Goal: Task Accomplishment & Management: Manage account settings

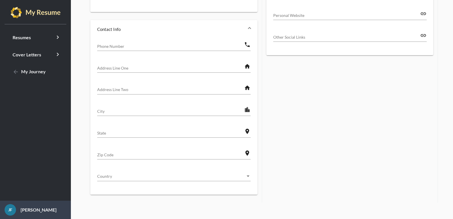
scroll to position [248, 0]
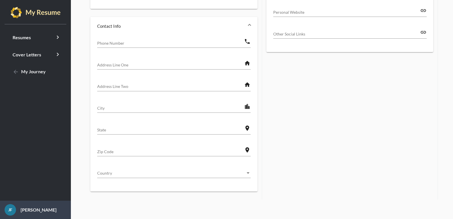
click at [150, 64] on input "Address Line One" at bounding box center [170, 65] width 147 height 6
type input "2"
type input "The Fox Center"
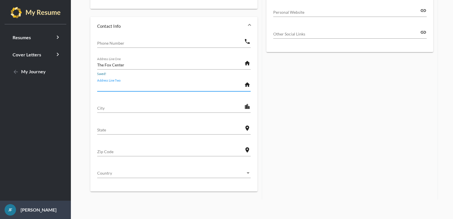
click at [131, 85] on input "Address Line Two" at bounding box center [170, 86] width 147 height 6
type input "2015 [PERSON_NAME]"
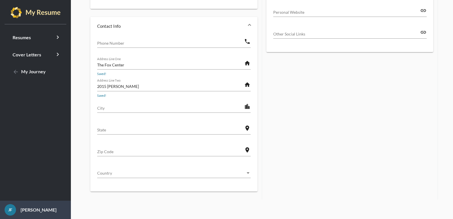
click at [143, 102] on div "City" at bounding box center [170, 106] width 147 height 13
click at [101, 107] on input "Dtroit" at bounding box center [170, 108] width 147 height 6
type input "[GEOGRAPHIC_DATA]"
click at [155, 132] on input "State" at bounding box center [170, 130] width 147 height 6
type input "Nichigan"
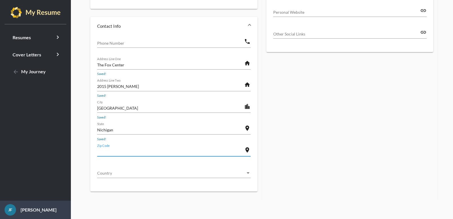
click at [133, 151] on input "Zip Code" at bounding box center [170, 151] width 147 height 6
type input "48206"
click at [138, 172] on span "Country" at bounding box center [171, 173] width 148 height 6
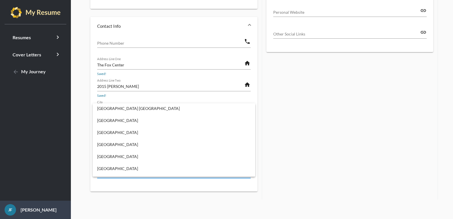
scroll to position [2819, 0]
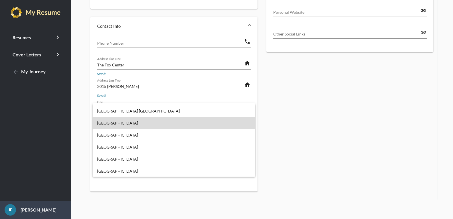
click at [178, 125] on span "[GEOGRAPHIC_DATA]" at bounding box center [173, 123] width 153 height 12
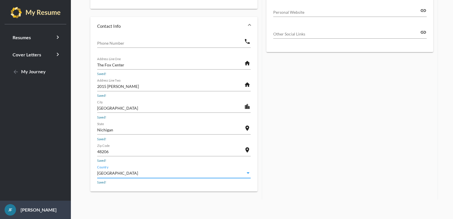
click at [133, 42] on input "Phone Number" at bounding box center [170, 43] width 147 height 6
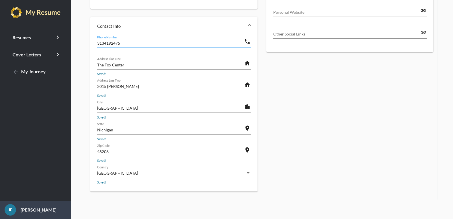
click at [104, 41] on input "3134192475" at bounding box center [170, 43] width 147 height 6
click at [96, 42] on div "+3 (13)) [PHONE_NUMBER] Phone Number phone Saved! The Fox Center Address Line O…" at bounding box center [173, 113] width 167 height 156
click at [99, 43] on input "+3 (13)) 419-2475" at bounding box center [170, 43] width 147 height 6
click at [104, 43] on input "+3 (13)) 419-2475" at bounding box center [170, 43] width 147 height 6
click at [151, 42] on input "(313)) 419-2475" at bounding box center [170, 43] width 147 height 6
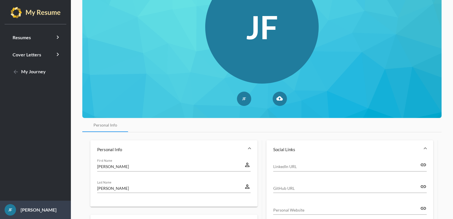
scroll to position [0, 0]
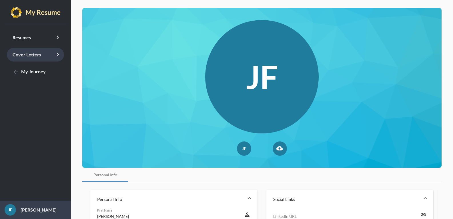
type input "(313)) 419-2475"
click at [58, 55] on icon "keyboard_arrow_right" at bounding box center [57, 54] width 7 height 7
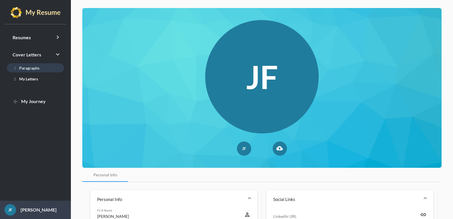
click at [21, 67] on span "1 Paragraphs" at bounding box center [25, 67] width 28 height 5
